Goal: Complete application form: Complete application form

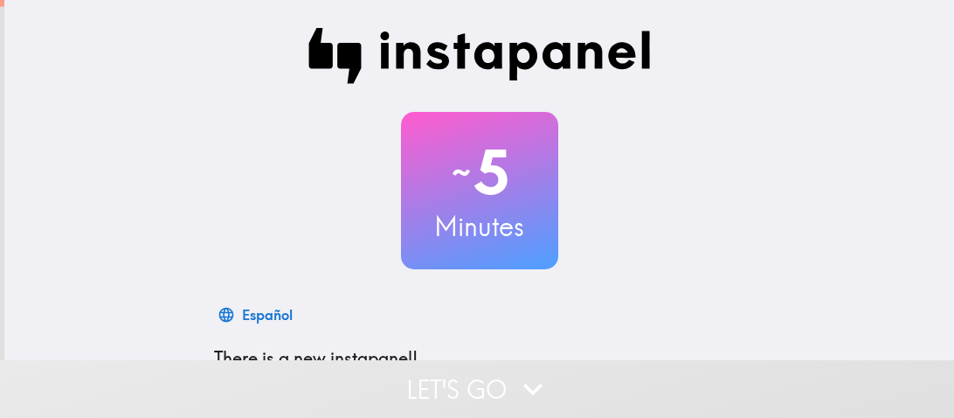
click at [198, 158] on div "~ 5 Minutes Español There is a new instapanel! Your responses will not be made …" at bounding box center [479, 318] width 950 height 636
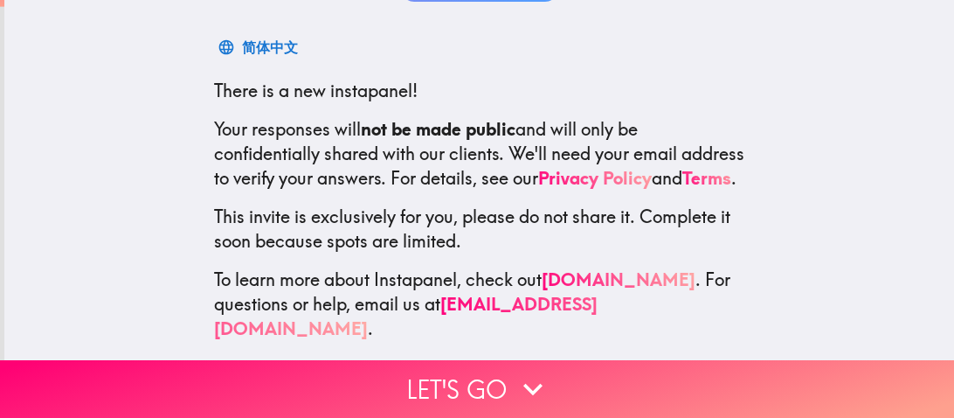
scroll to position [274, 0]
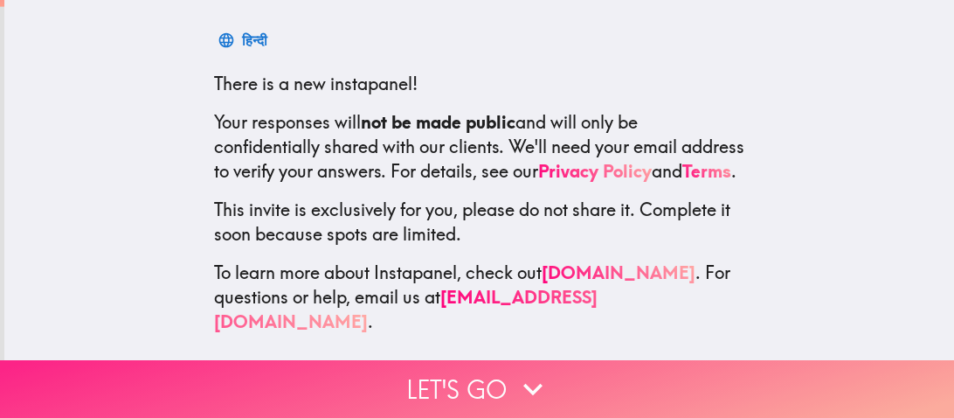
click at [633, 364] on button "Let's go" at bounding box center [477, 389] width 954 height 58
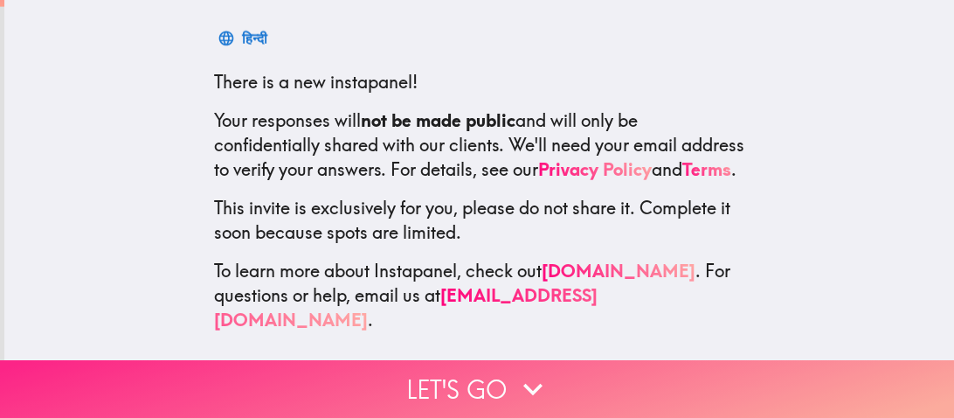
scroll to position [192, 0]
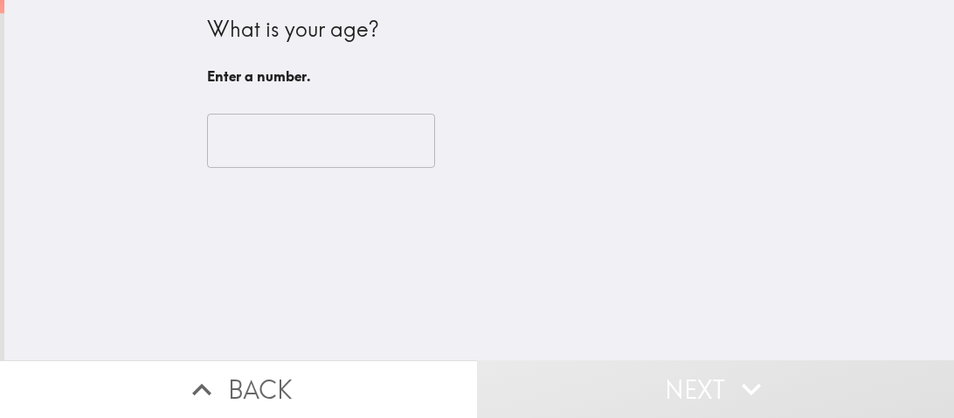
click at [297, 128] on input "number" at bounding box center [321, 141] width 228 height 54
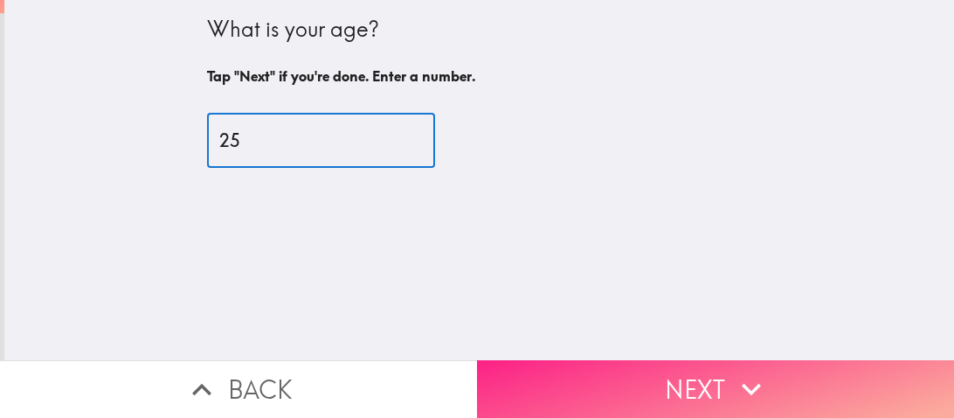
type input "25"
click at [846, 367] on button "Next" at bounding box center [715, 389] width 477 height 58
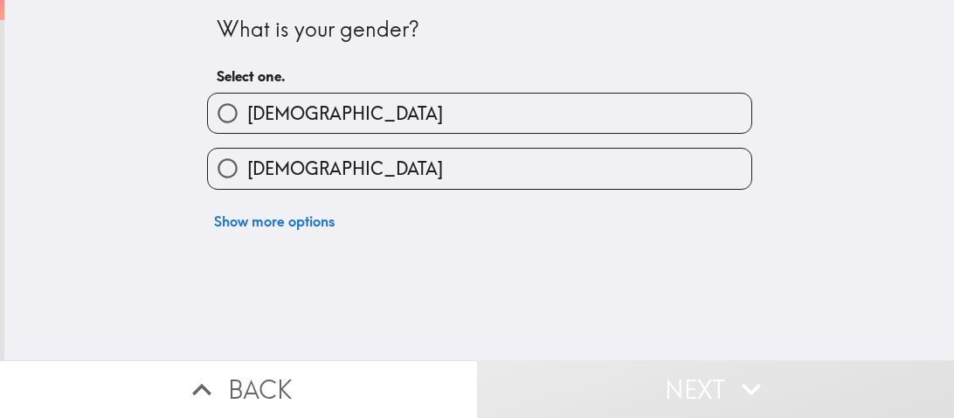
click at [508, 166] on label "[DEMOGRAPHIC_DATA]" at bounding box center [480, 168] width 544 height 39
click at [247, 166] on input "[DEMOGRAPHIC_DATA]" at bounding box center [227, 168] width 39 height 39
radio input "true"
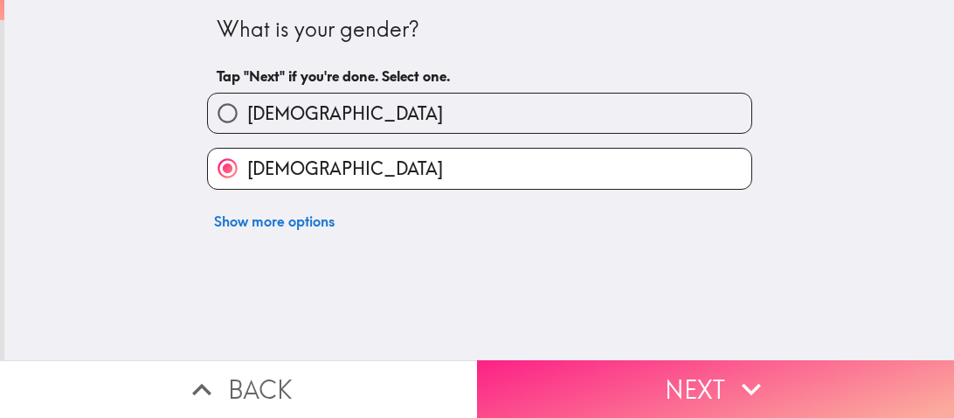
click at [714, 364] on button "Next" at bounding box center [715, 389] width 477 height 58
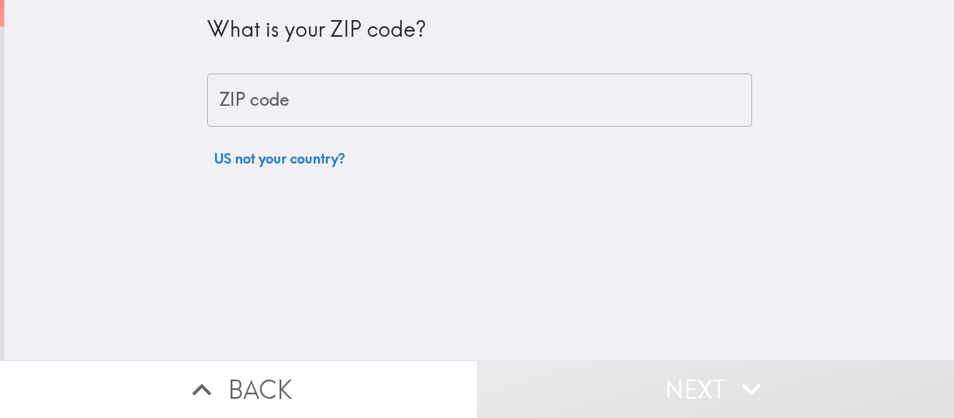
click at [417, 114] on input "ZIP code" at bounding box center [479, 100] width 545 height 54
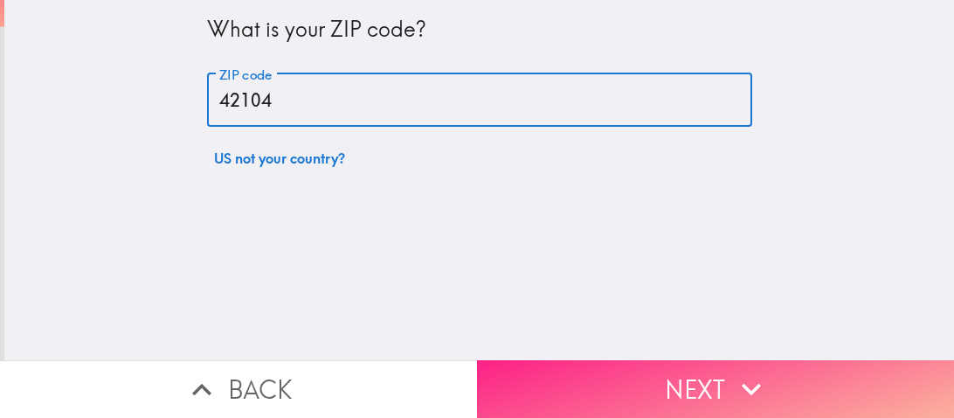
type input "42104"
click at [780, 405] on button "Next" at bounding box center [715, 389] width 477 height 58
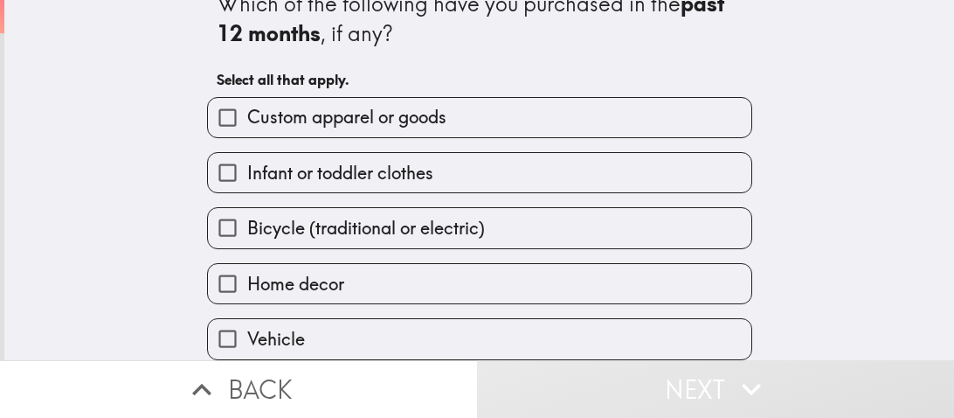
scroll to position [56, 0]
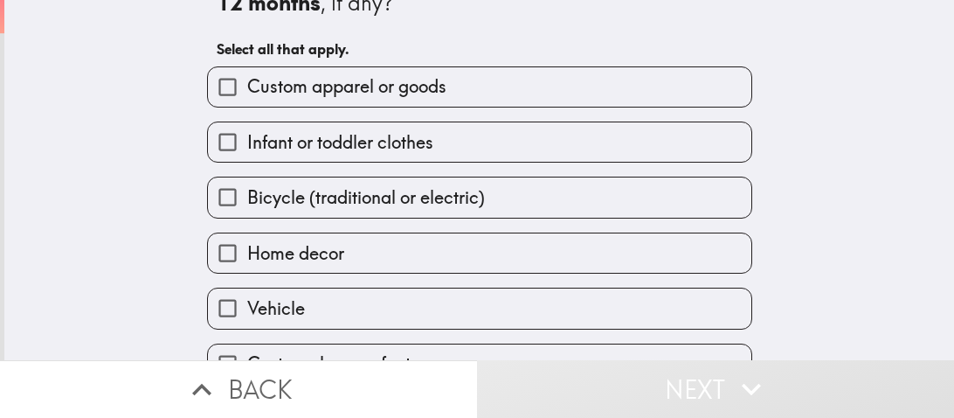
click at [707, 135] on label "Infant or toddler clothes" at bounding box center [480, 141] width 544 height 39
click at [247, 135] on input "Infant or toddler clothes" at bounding box center [227, 141] width 39 height 39
checkbox input "true"
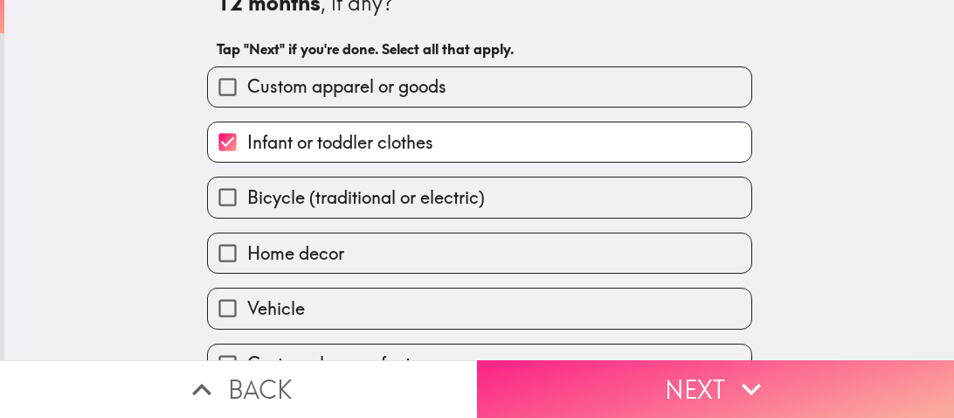
click at [877, 377] on button "Next" at bounding box center [715, 389] width 477 height 58
